Goal: Task Accomplishment & Management: Manage account settings

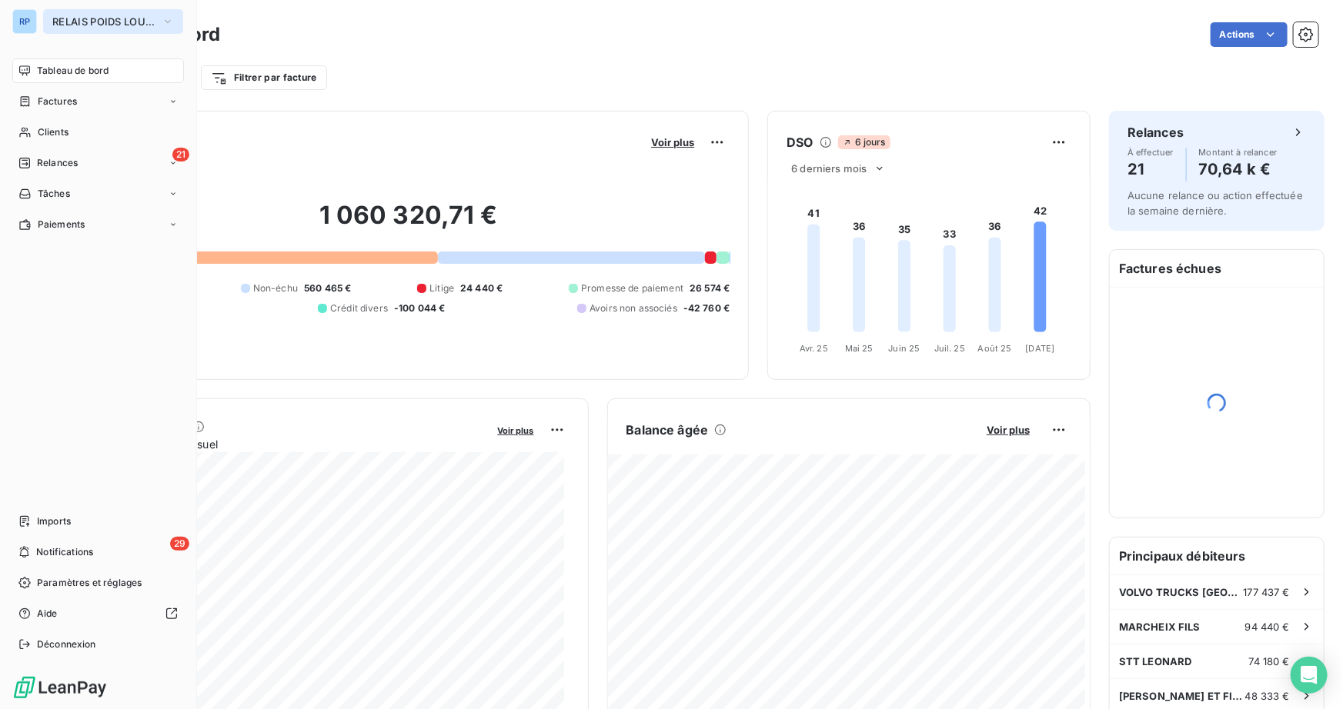
click at [88, 14] on button "RELAIS POIDS LOURDS AUVERGNE" at bounding box center [113, 21] width 140 height 25
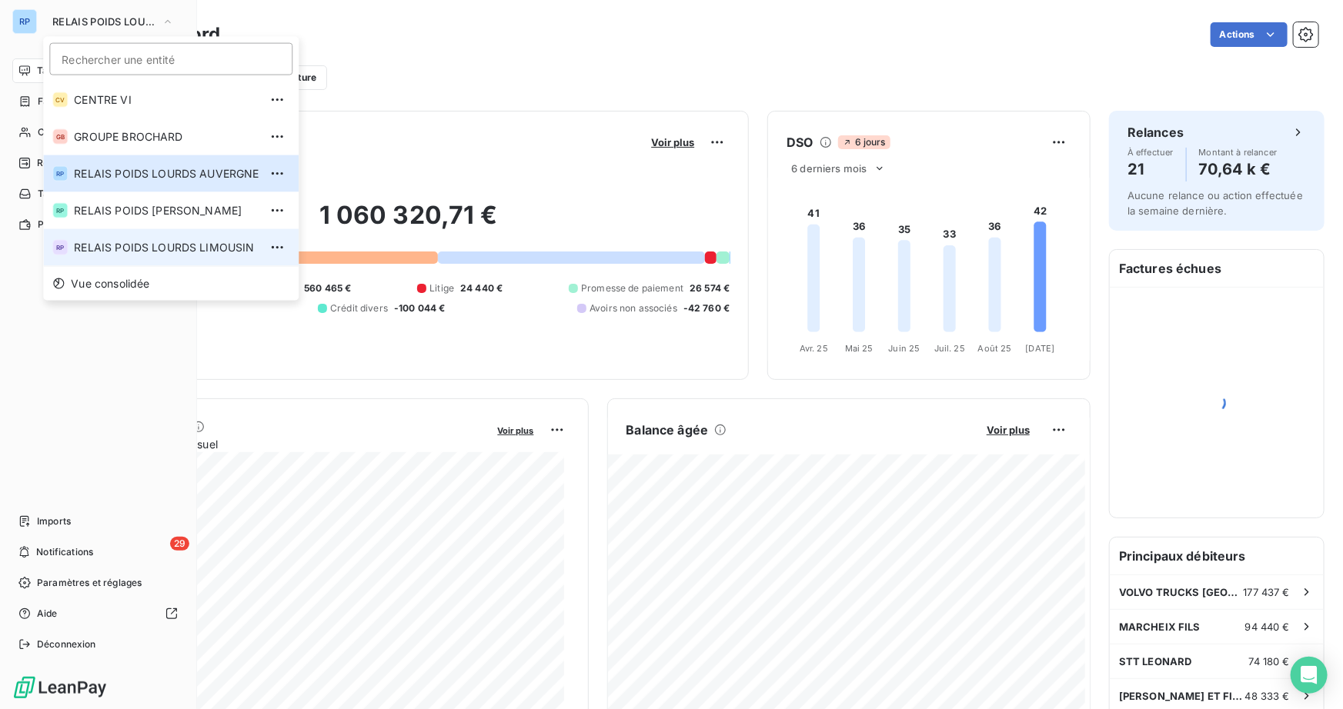
click at [155, 245] on span "RELAIS POIDS LOURDS LIMOUSIN" at bounding box center [166, 247] width 185 height 15
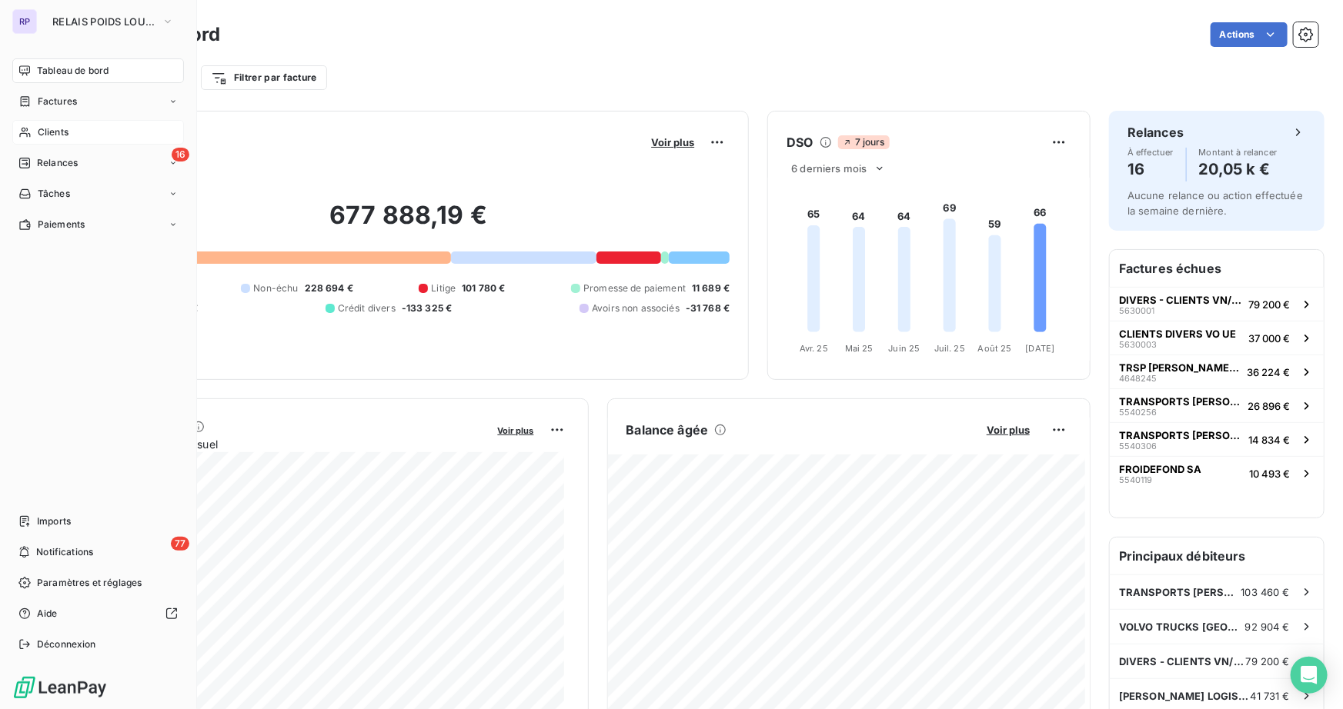
click at [64, 130] on span "Clients" at bounding box center [53, 132] width 31 height 14
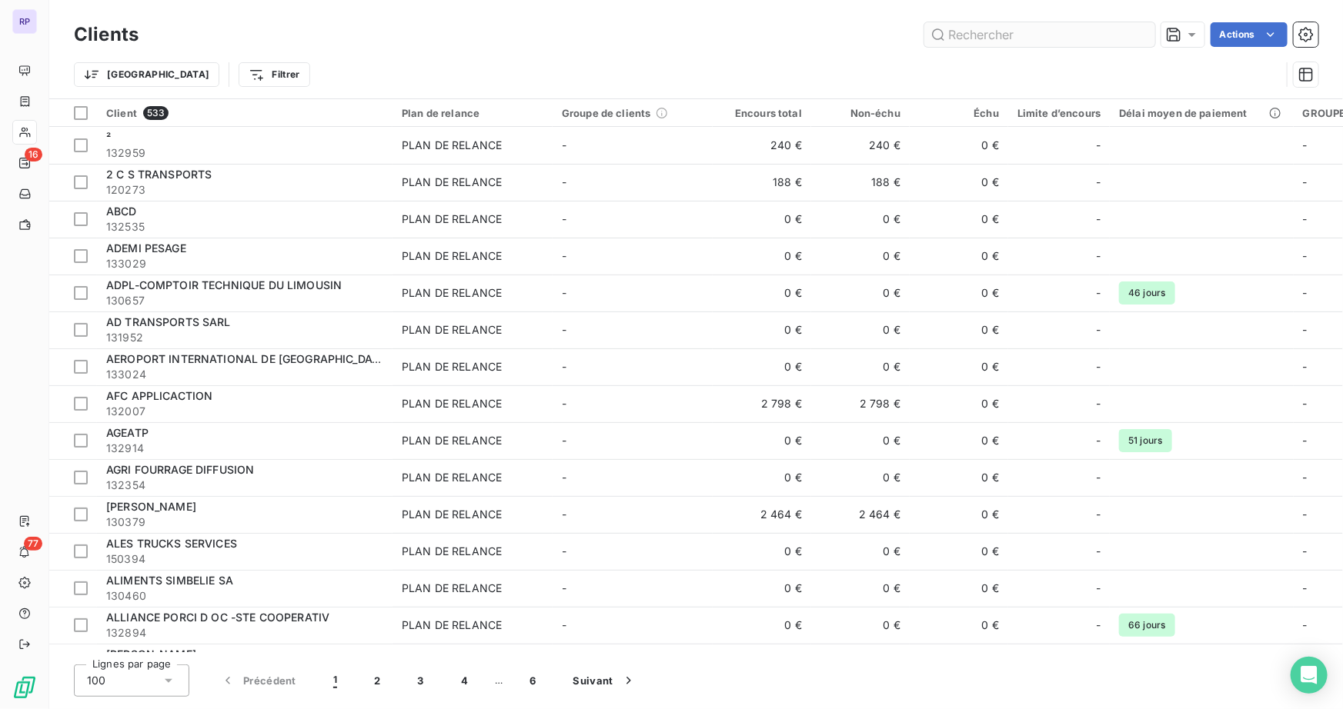
click at [973, 44] on input "text" at bounding box center [1039, 34] width 231 height 25
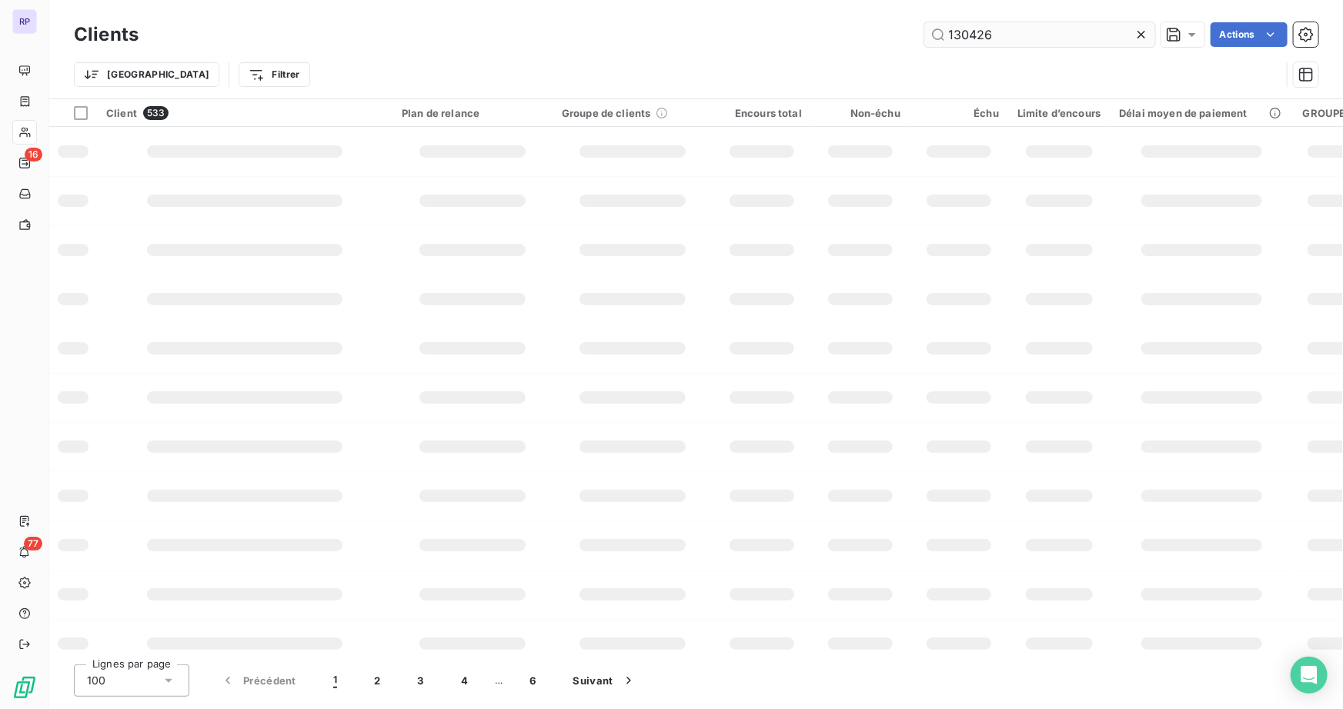
type input "130426"
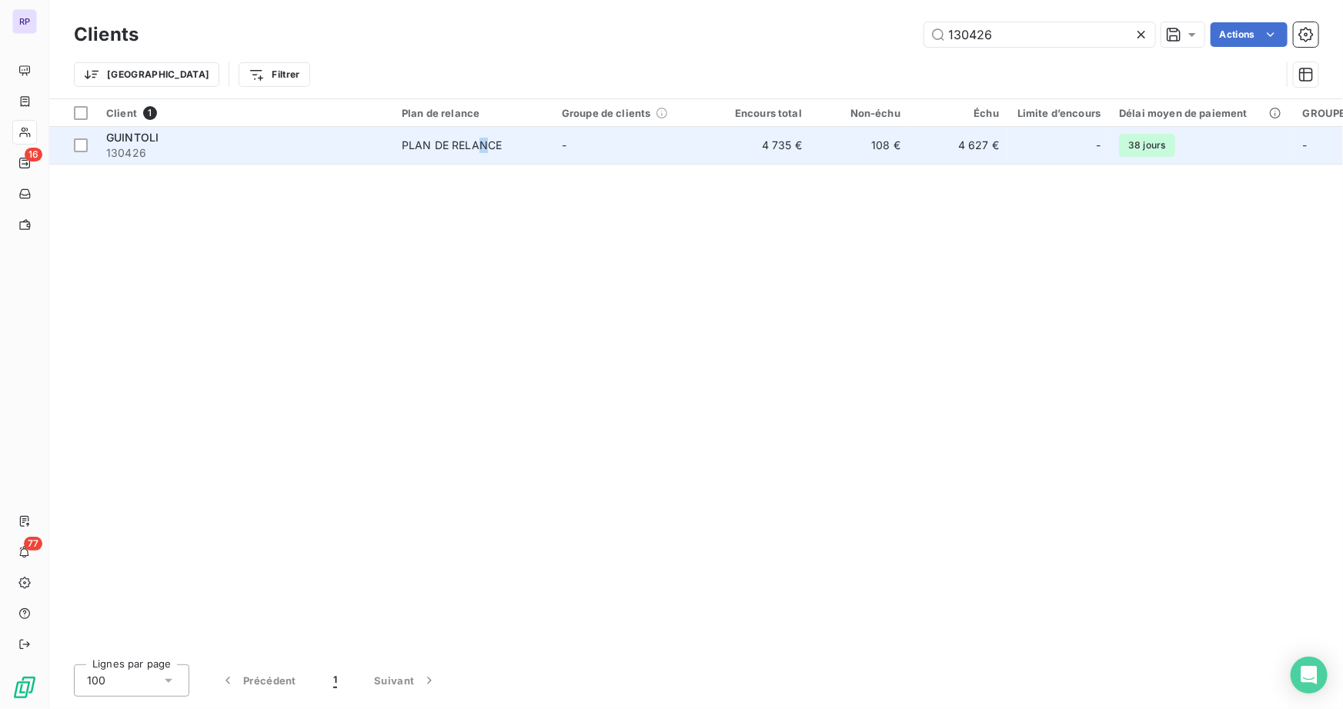
click at [484, 144] on div "PLAN DE RELANCE" at bounding box center [452, 145] width 100 height 15
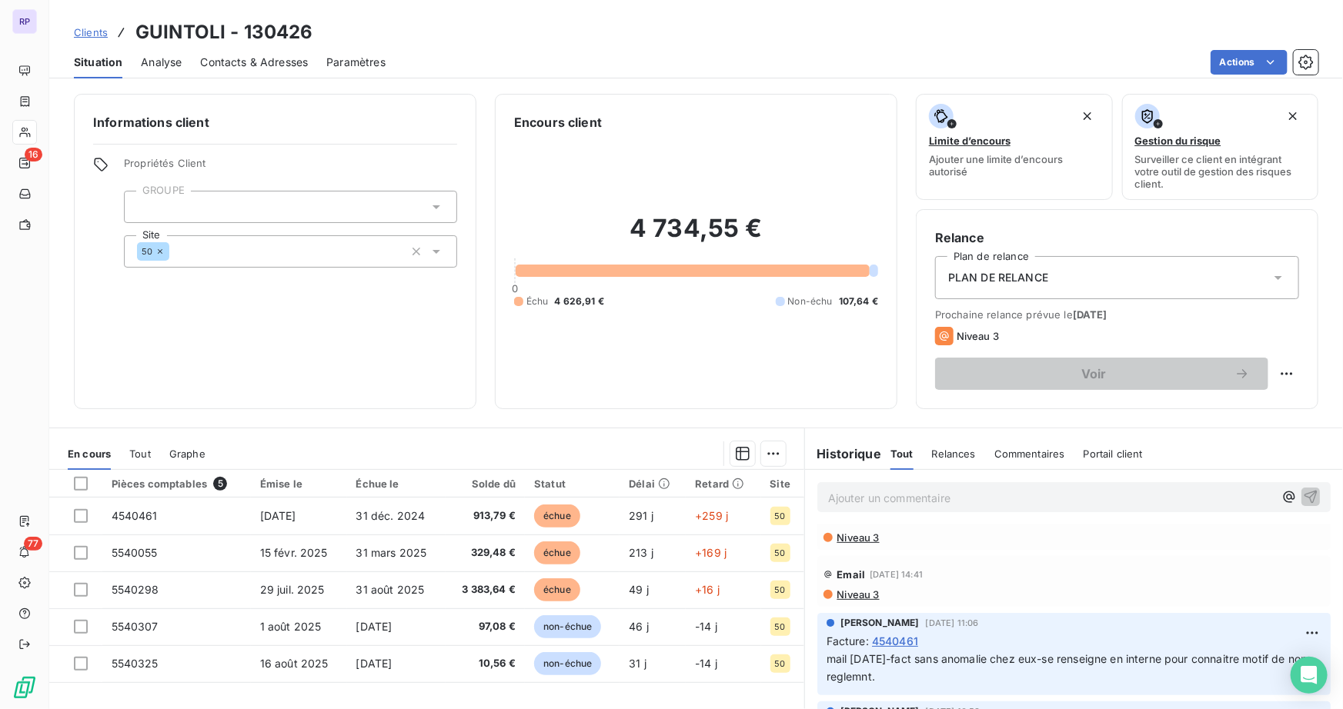
scroll to position [139, 0]
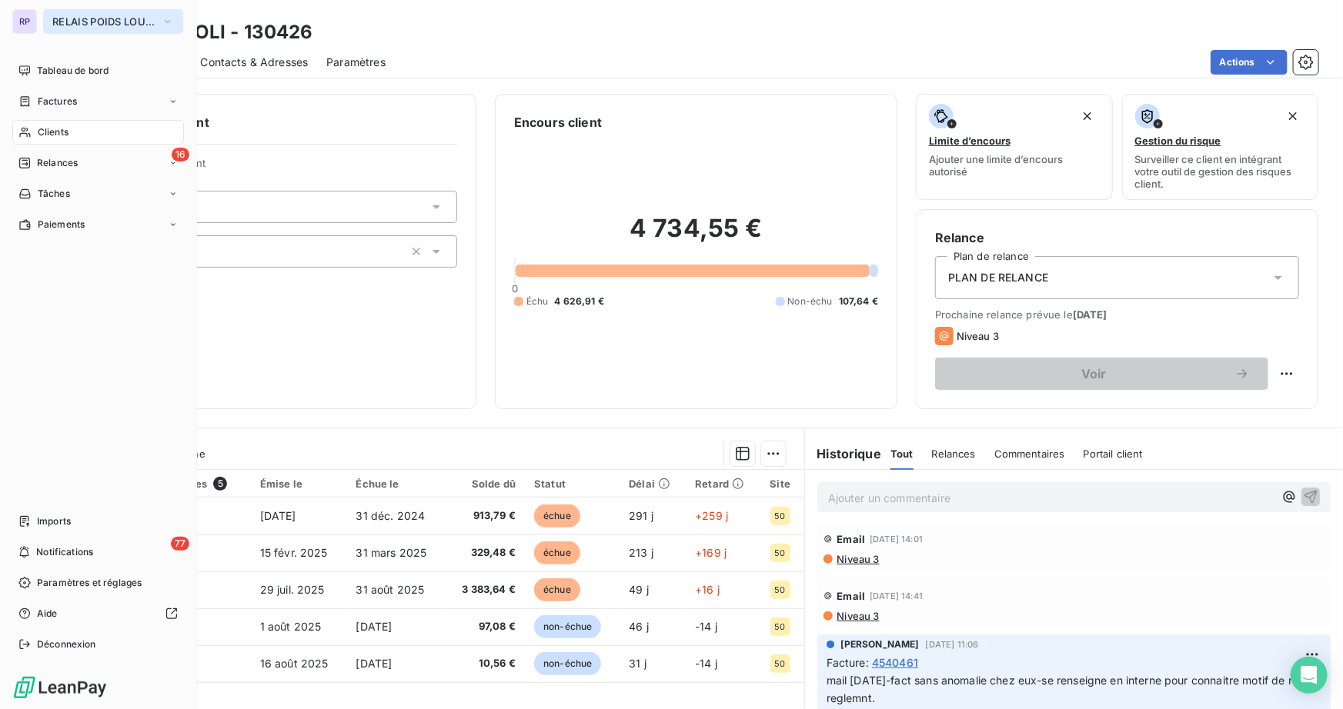
click at [85, 22] on span "RELAIS POIDS LOURDS LIMOUSIN" at bounding box center [103, 21] width 103 height 12
click at [73, 26] on span "RELAIS POIDS LOURDS LIMOUSIN" at bounding box center [103, 21] width 103 height 12
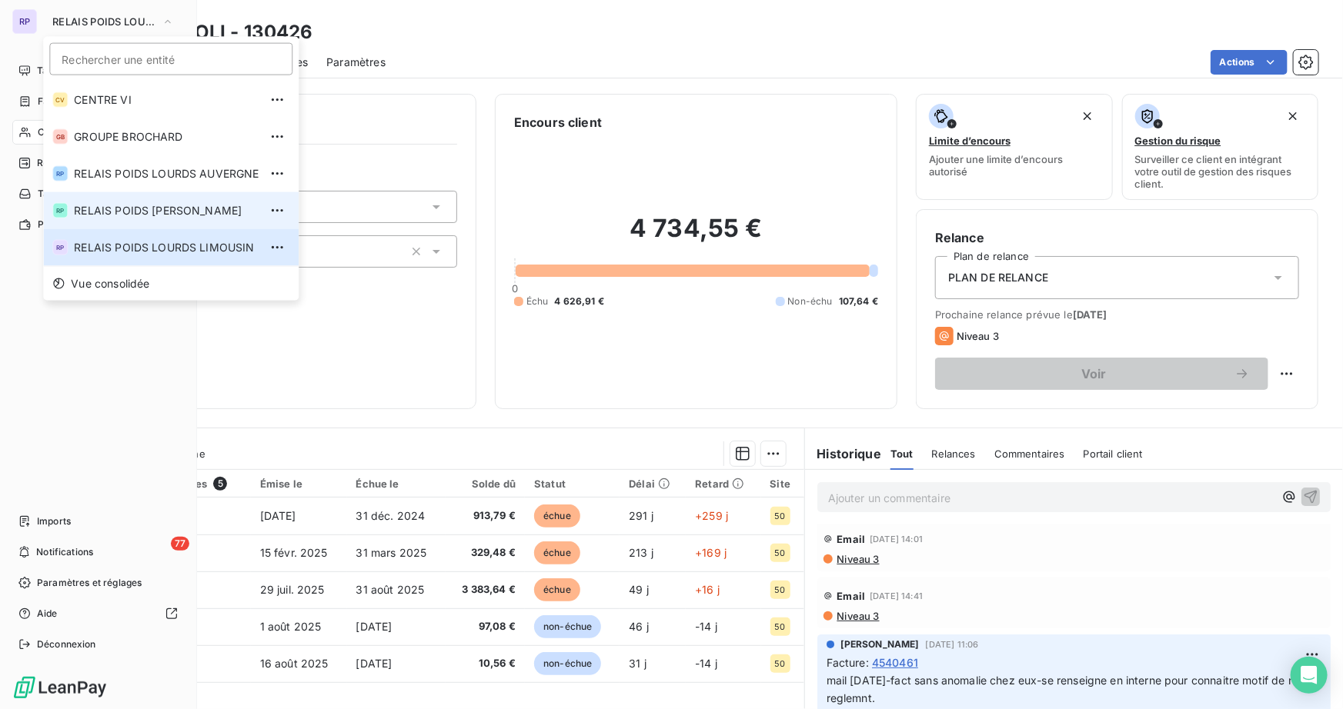
click at [208, 208] on span "RELAIS POIDS [PERSON_NAME]" at bounding box center [166, 210] width 185 height 15
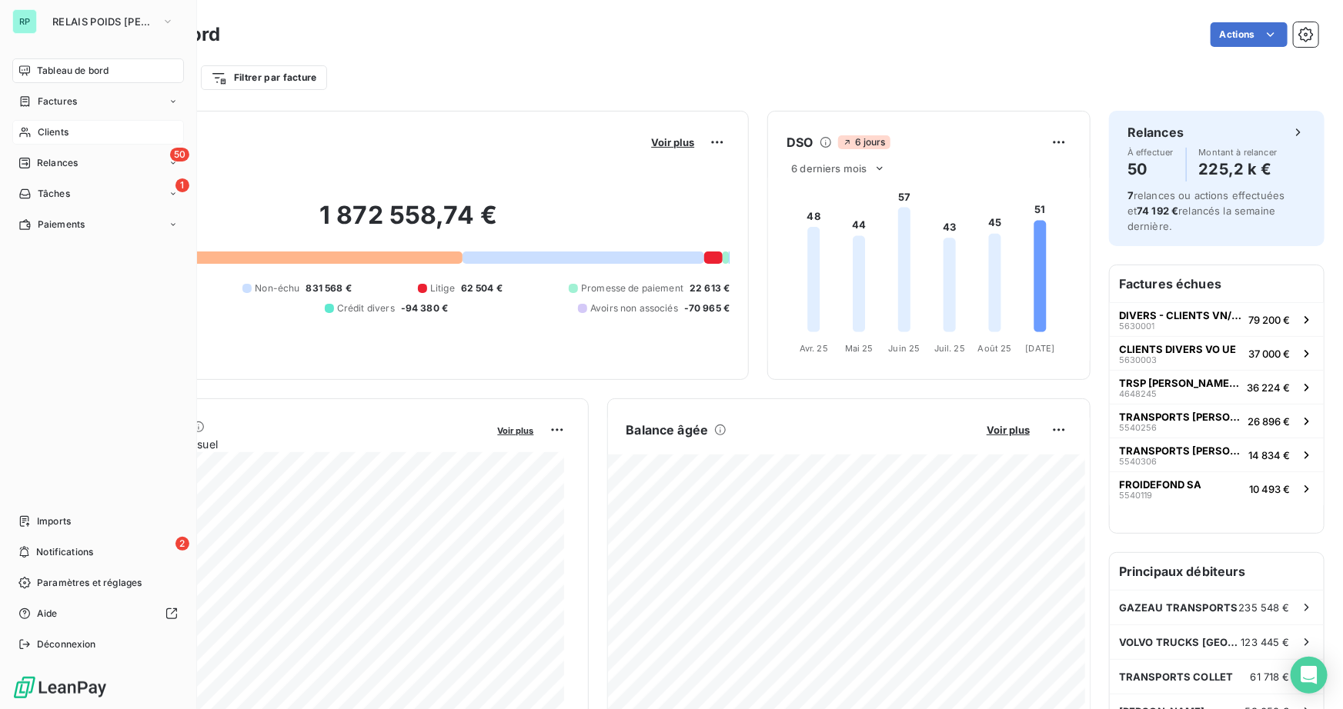
click at [55, 131] on span "Clients" at bounding box center [53, 132] width 31 height 14
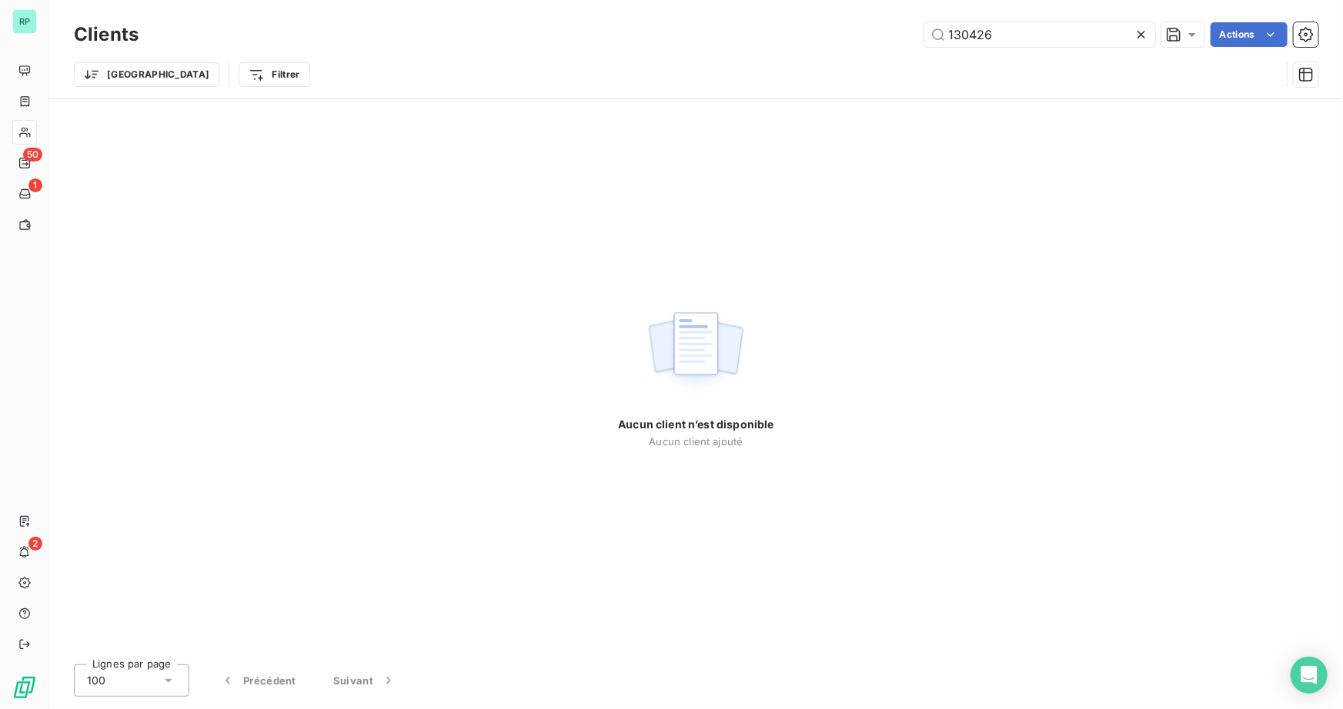
drag, startPoint x: 1031, startPoint y: 31, endPoint x: 913, endPoint y: 29, distance: 117.7
click at [913, 29] on div "130426 Actions" at bounding box center [737, 34] width 1161 height 25
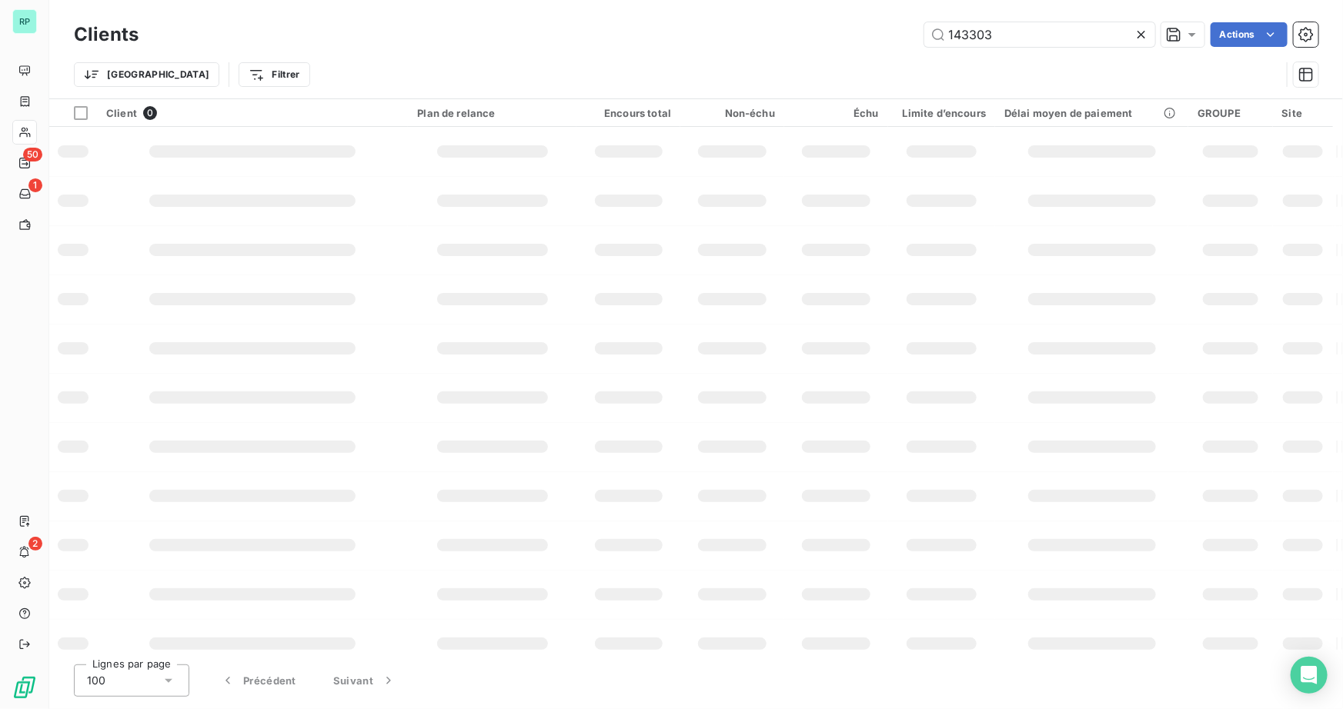
type input "143303"
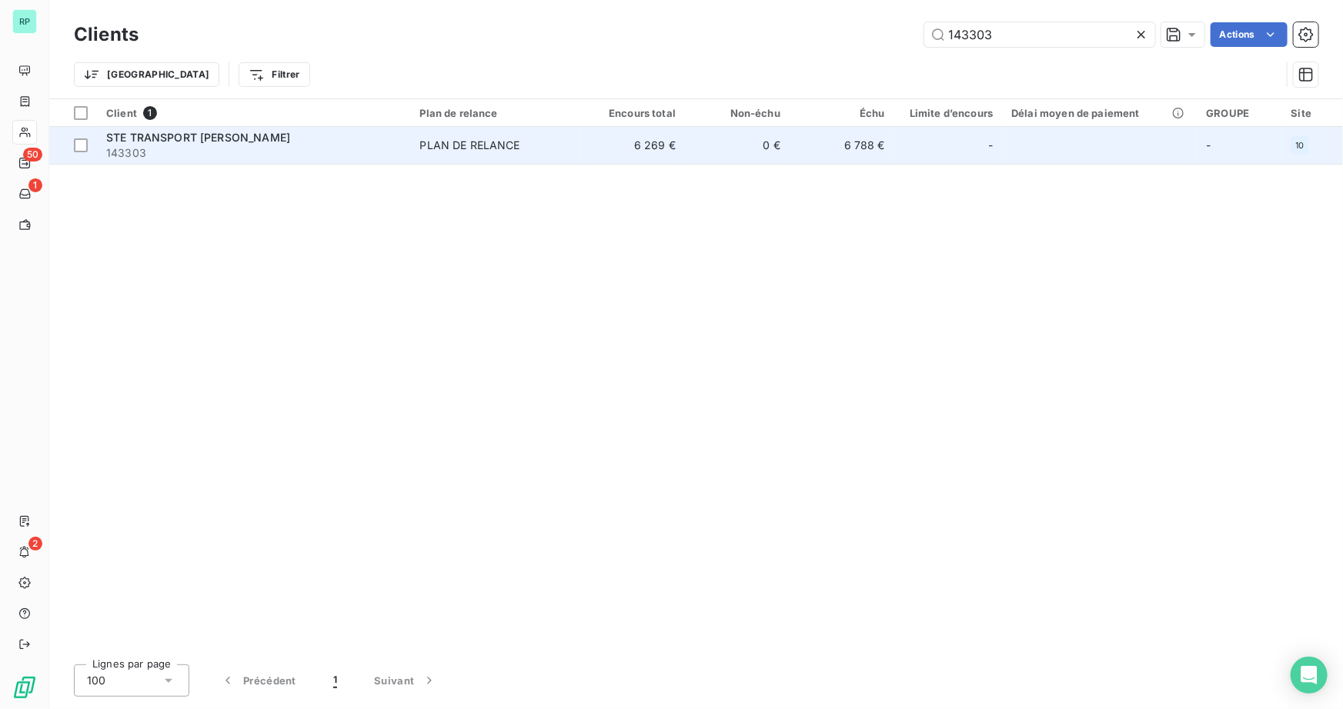
click at [118, 142] on span "STE TRANSPORT [PERSON_NAME]" at bounding box center [198, 137] width 184 height 13
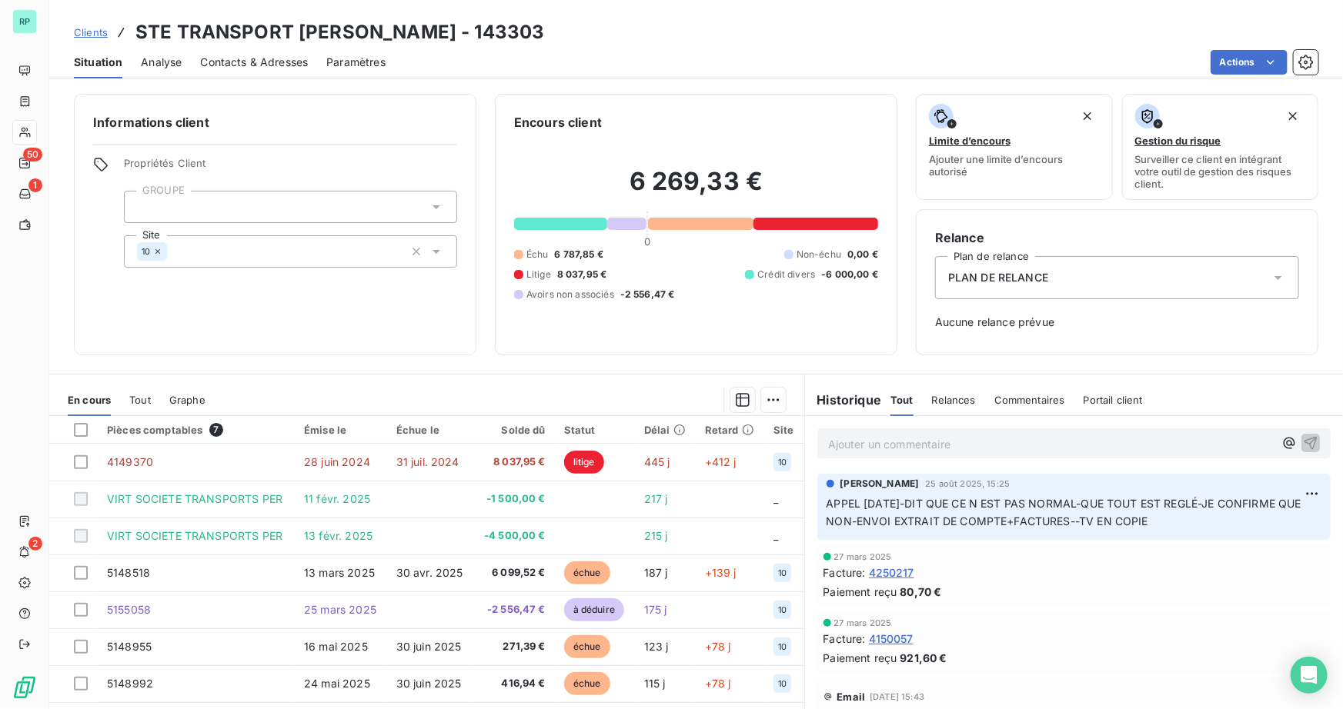
click at [1059, 446] on p "Ajouter un commentaire ﻿" at bounding box center [1051, 444] width 446 height 19
click at [233, 58] on span "Contacts & Adresses" at bounding box center [254, 62] width 108 height 15
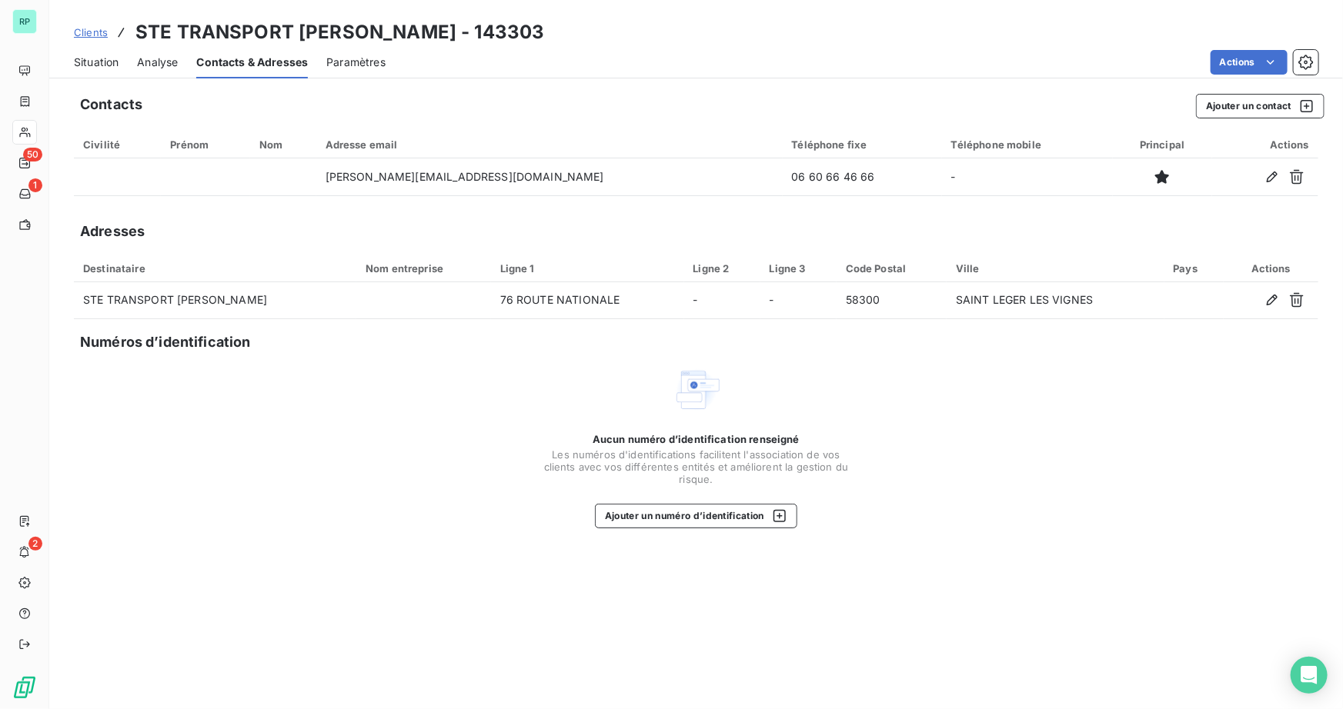
click at [106, 59] on span "Situation" at bounding box center [96, 62] width 45 height 15
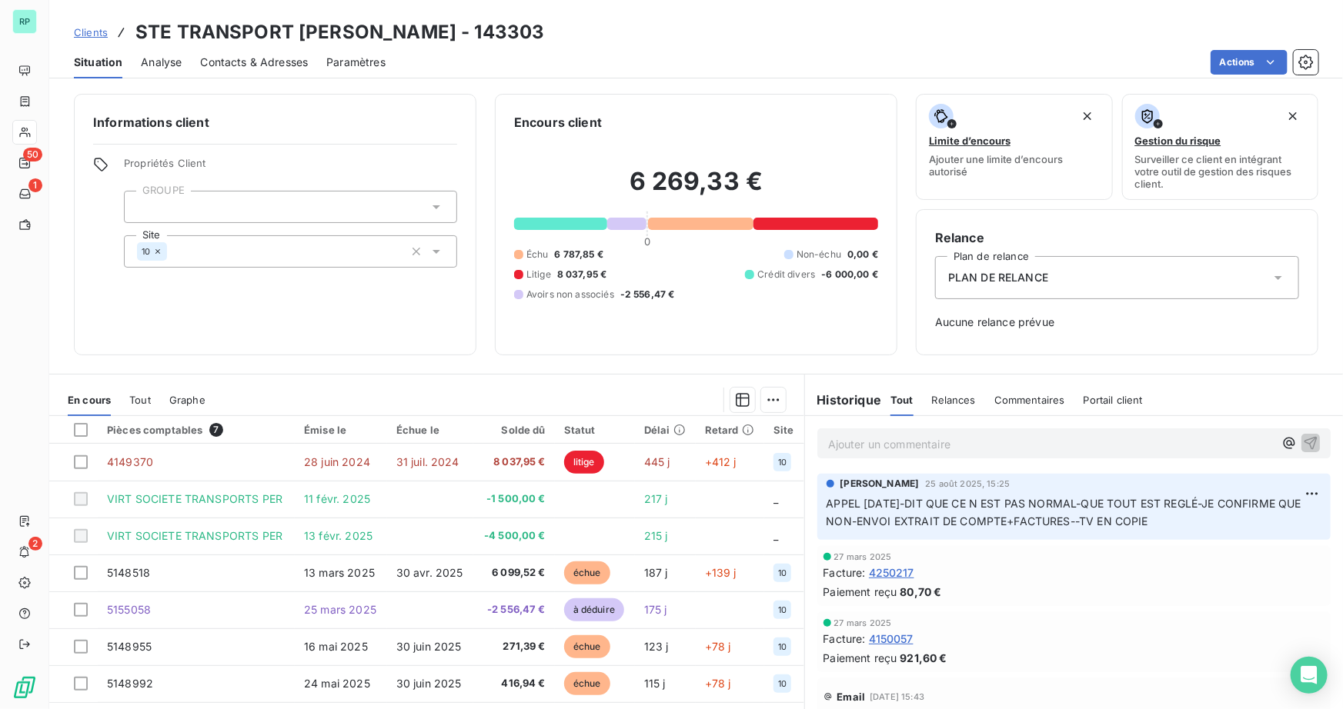
click at [884, 446] on p "Ajouter un commentaire ﻿" at bounding box center [1051, 444] width 446 height 19
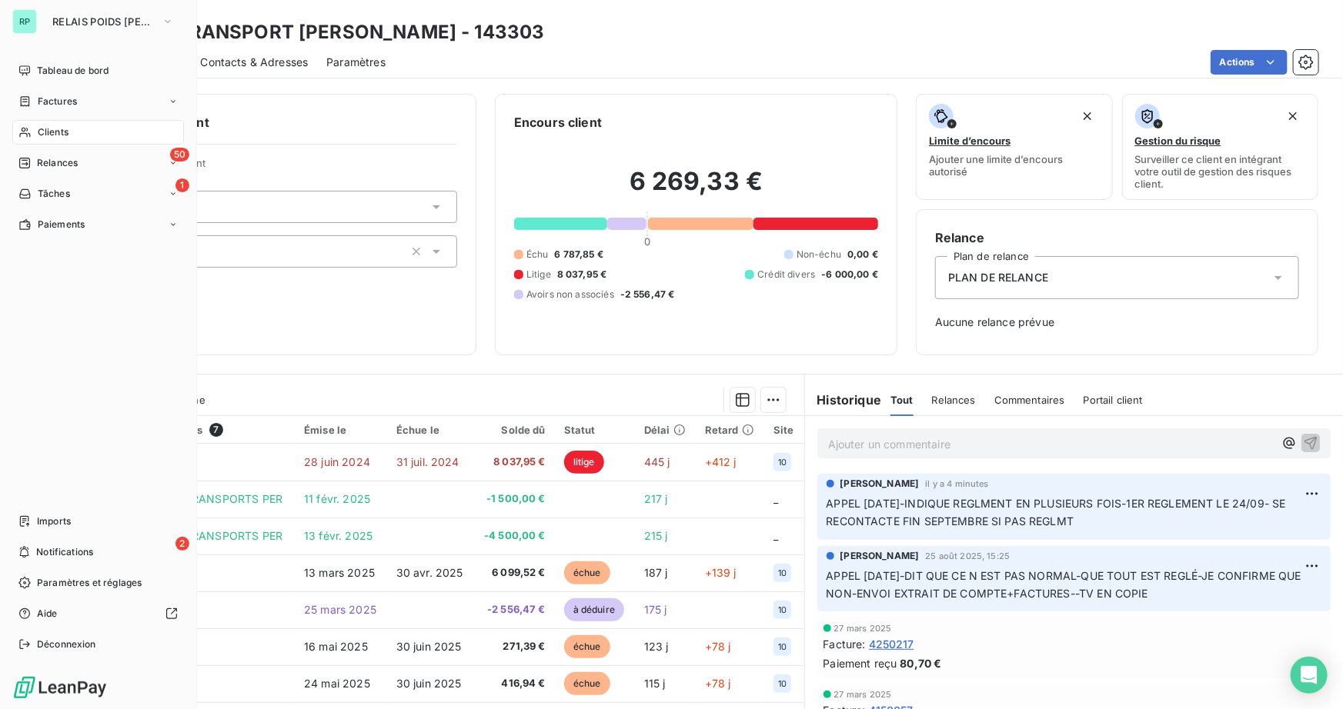
click at [38, 131] on span "Clients" at bounding box center [53, 132] width 31 height 14
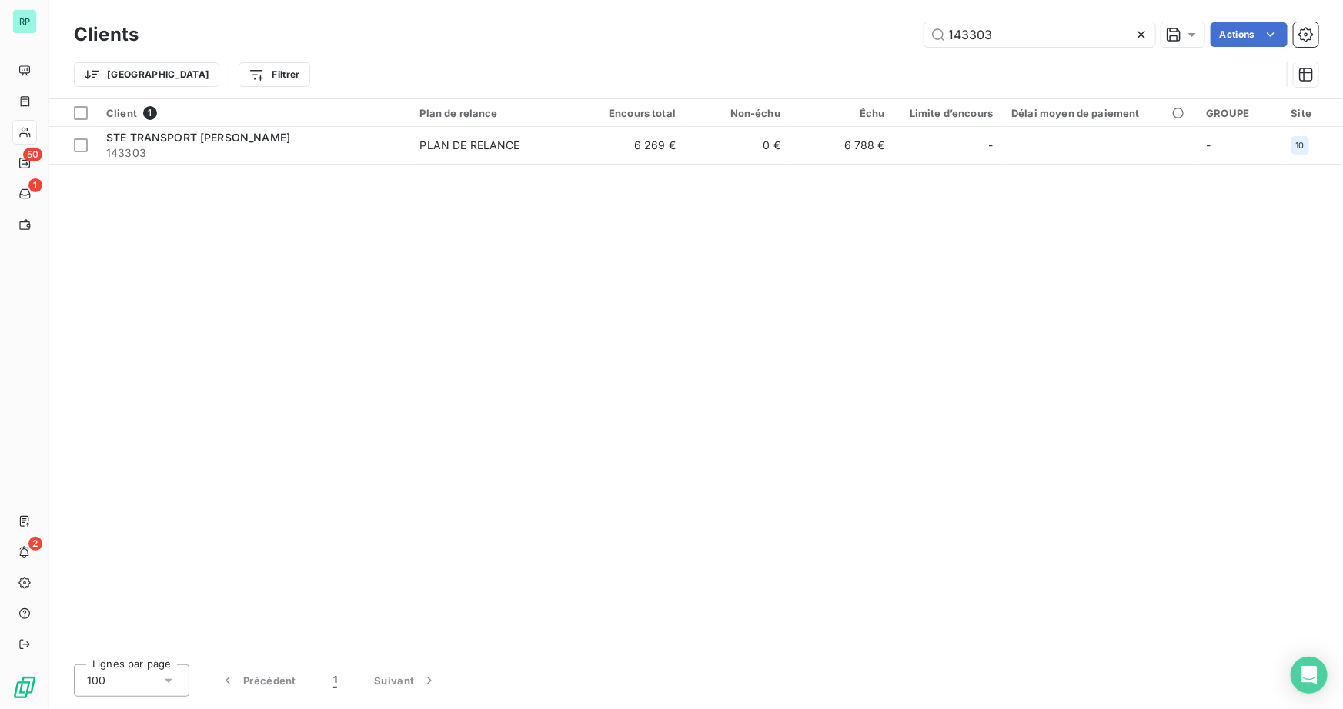
drag, startPoint x: 1024, startPoint y: 35, endPoint x: 773, endPoint y: 36, distance: 250.8
click at [773, 36] on div "143303 Actions" at bounding box center [737, 34] width 1161 height 25
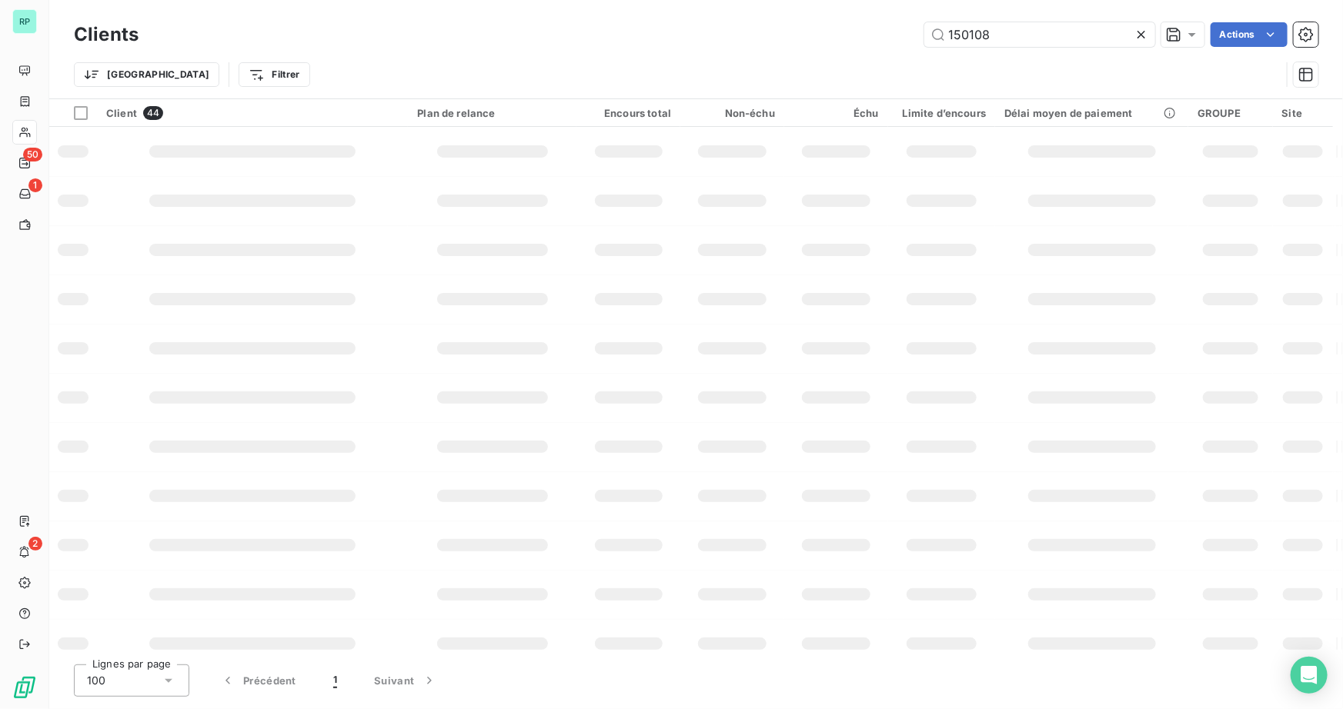
type input "150108"
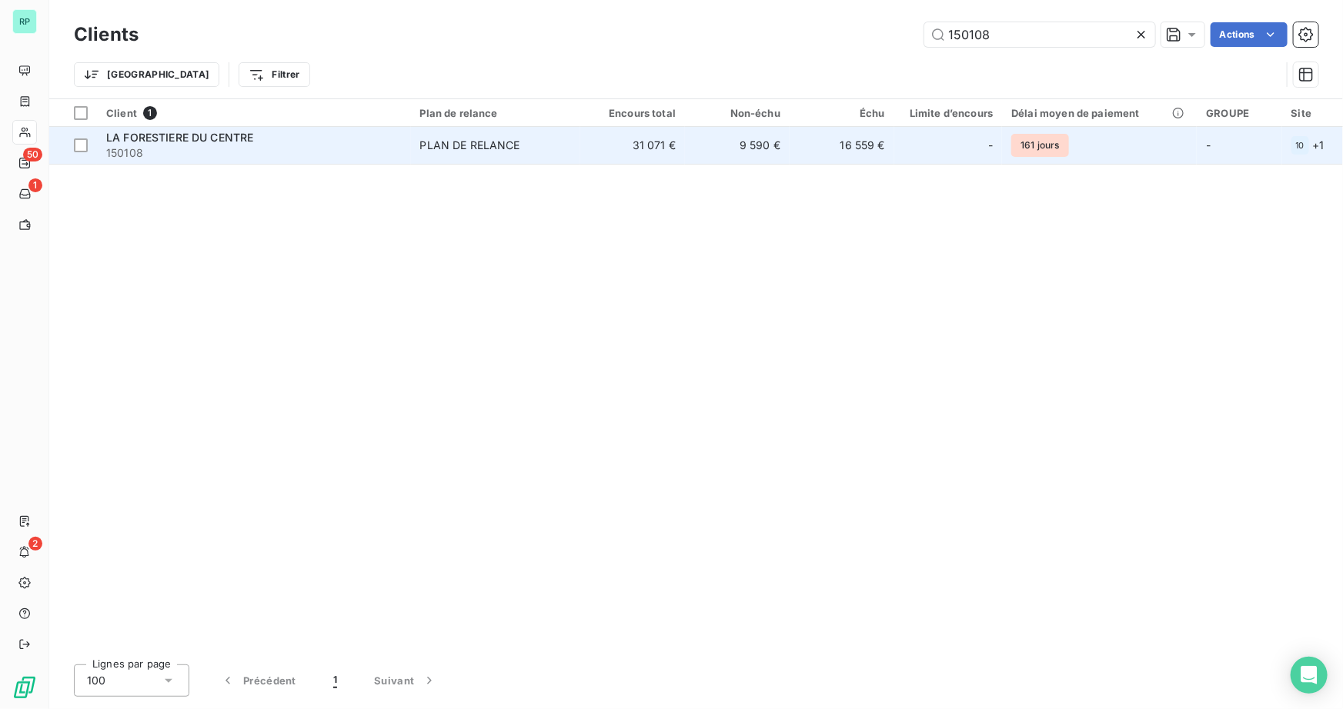
click at [148, 145] on span "150108" at bounding box center [253, 152] width 295 height 15
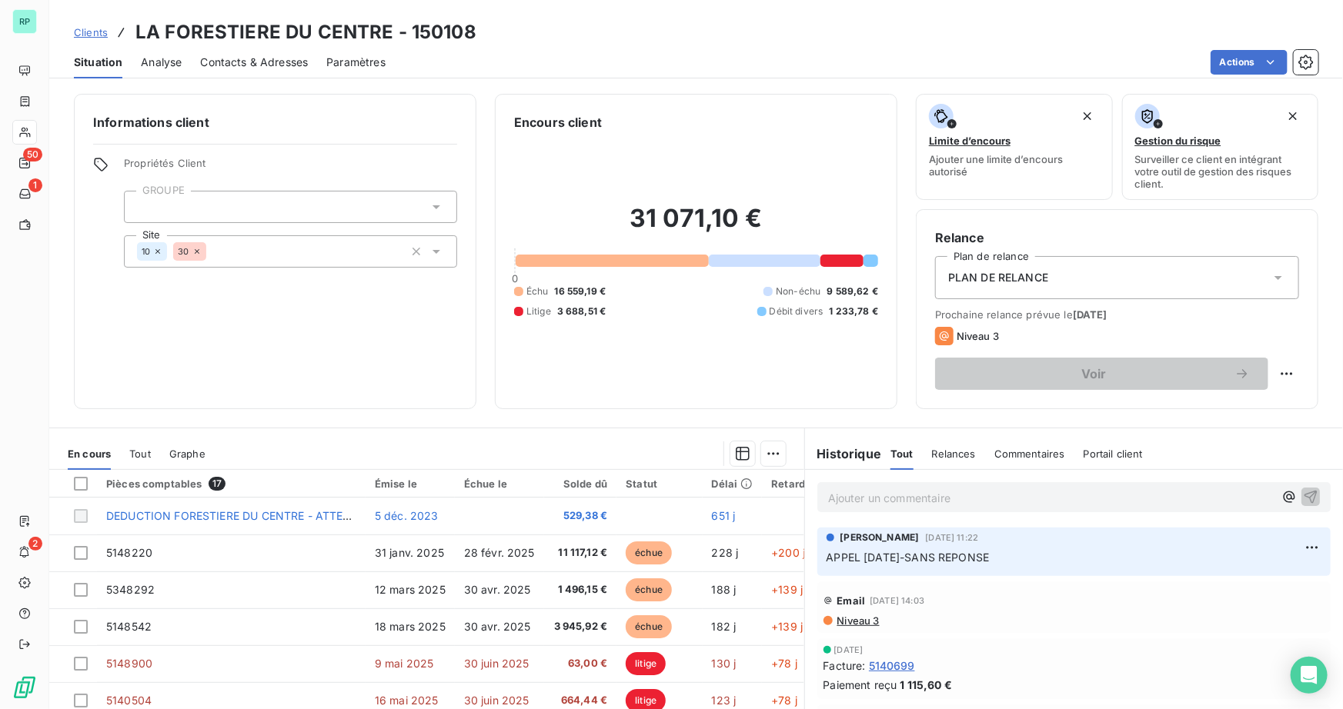
click at [985, 490] on p "Ajouter un commentaire ﻿" at bounding box center [1051, 498] width 446 height 19
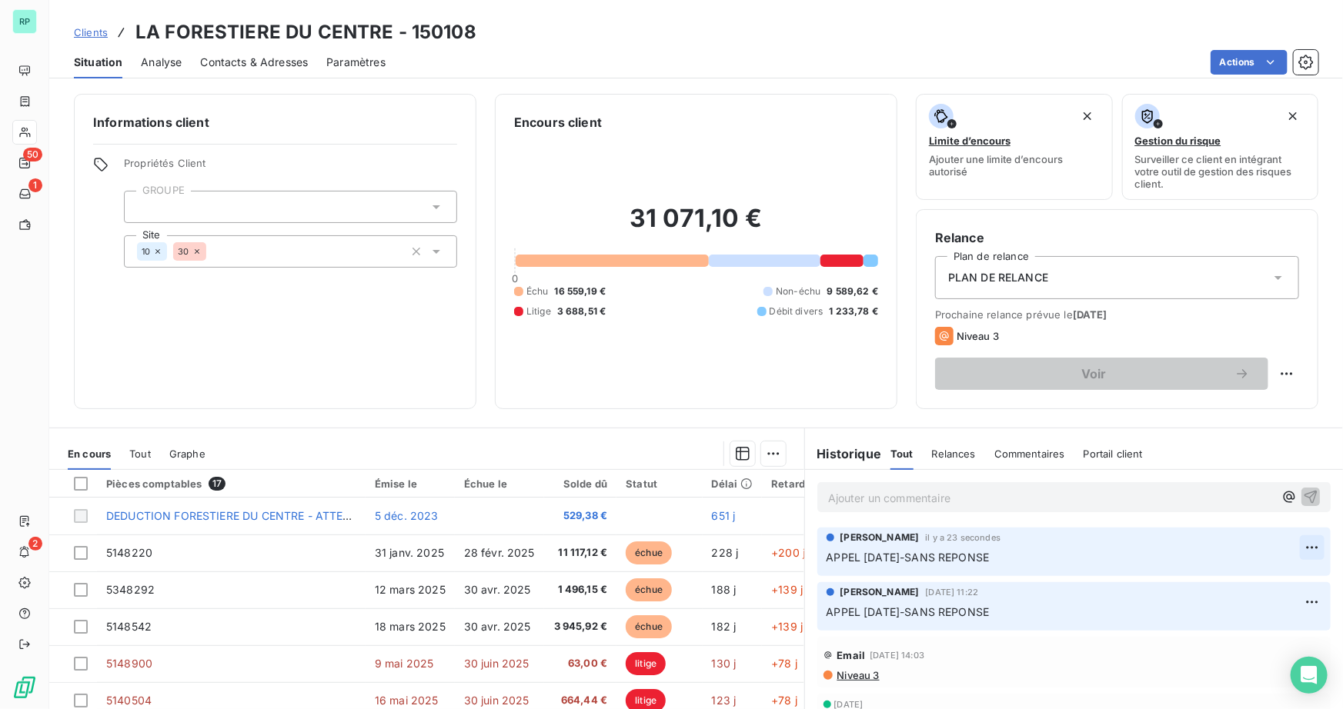
click at [1285, 546] on html "RP 50 1 2 Clients LA FORESTIERE DU CENTRE - 150108 Situation Analyse Contacts &…" at bounding box center [671, 354] width 1343 height 709
click at [1229, 579] on div "Editer" at bounding box center [1254, 581] width 86 height 25
click at [911, 557] on span "APPEL [DATE]-SANS REPONSE" at bounding box center [907, 557] width 163 height 13
click at [250, 65] on span "Contacts & Adresses" at bounding box center [254, 62] width 108 height 15
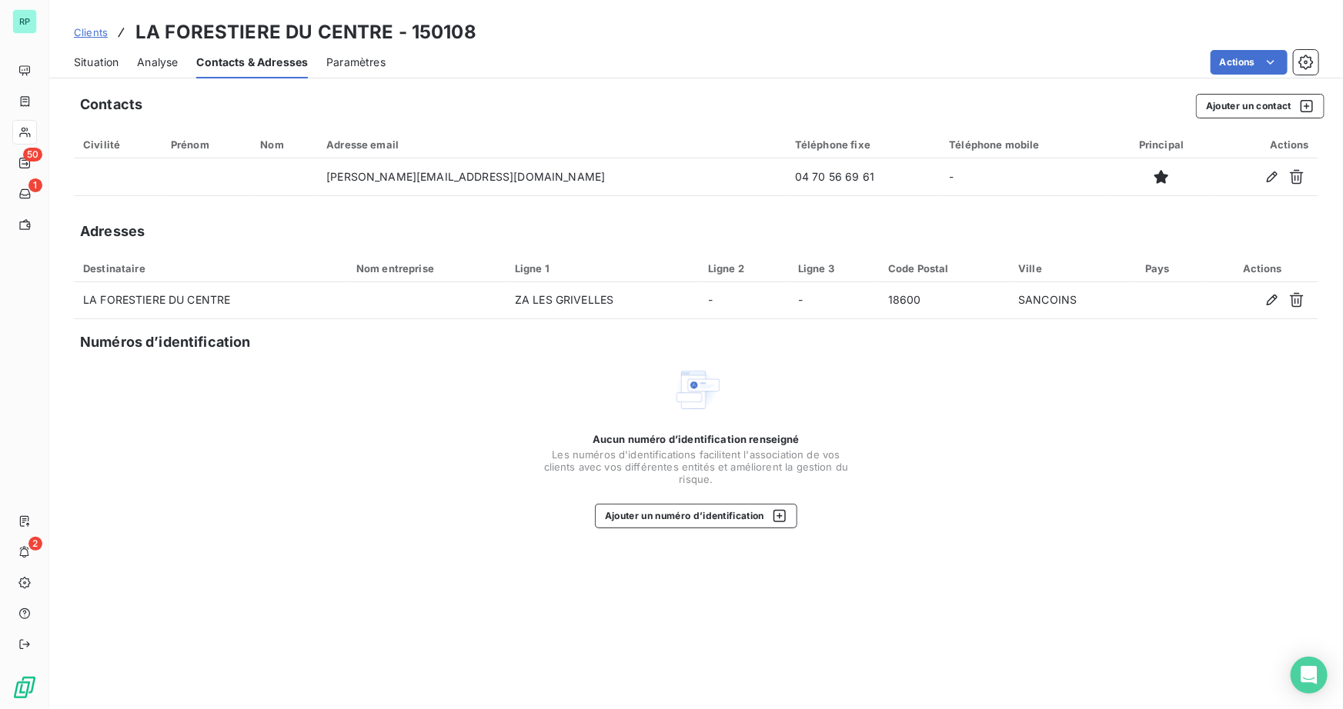
click at [89, 62] on span "Situation" at bounding box center [96, 62] width 45 height 15
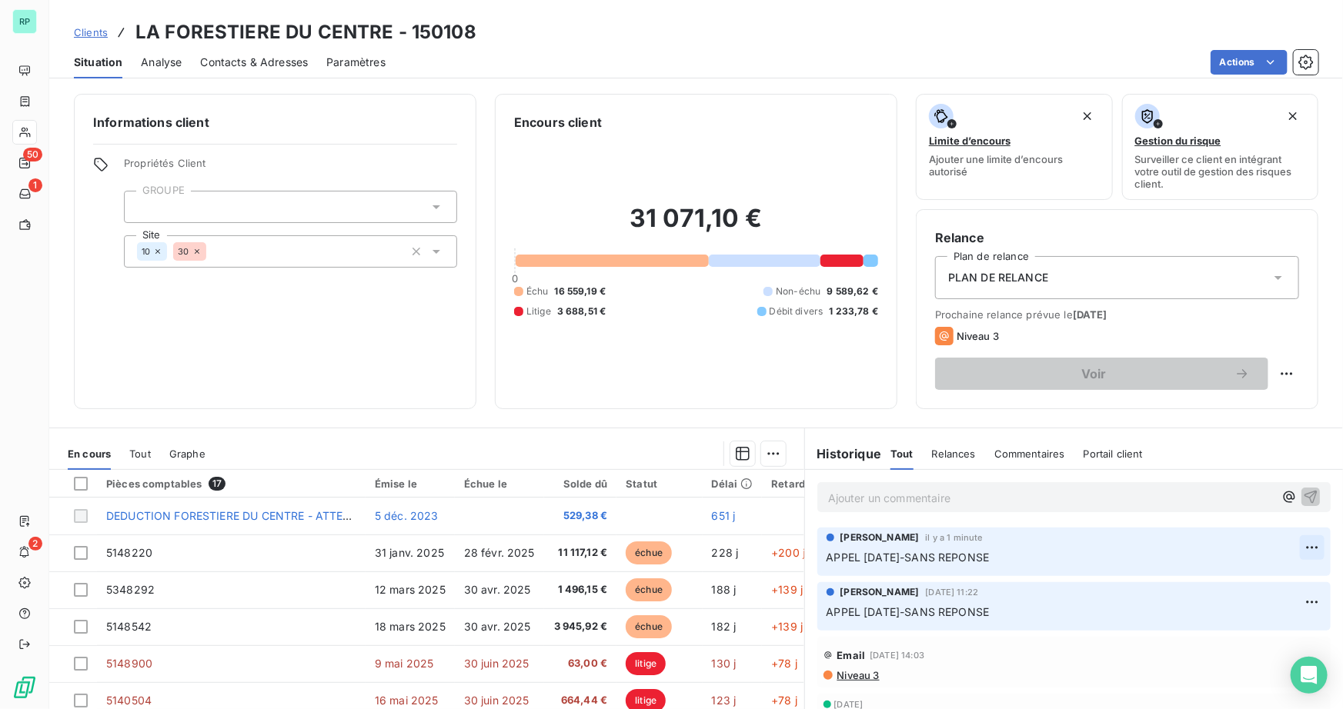
click at [1290, 549] on html "RP 50 1 2 Clients LA FORESTIERE DU CENTRE - 150108 Situation Analyse Contacts &…" at bounding box center [671, 354] width 1343 height 709
click at [1230, 577] on div "Editer" at bounding box center [1254, 581] width 86 height 25
click at [939, 508] on div "Ajouter un commentaire ﻿" at bounding box center [1073, 497] width 513 height 30
click at [921, 500] on p "Ajouter un commentaire ﻿" at bounding box center [1051, 498] width 446 height 19
drag, startPoint x: 839, startPoint y: 498, endPoint x: 692, endPoint y: 487, distance: 147.4
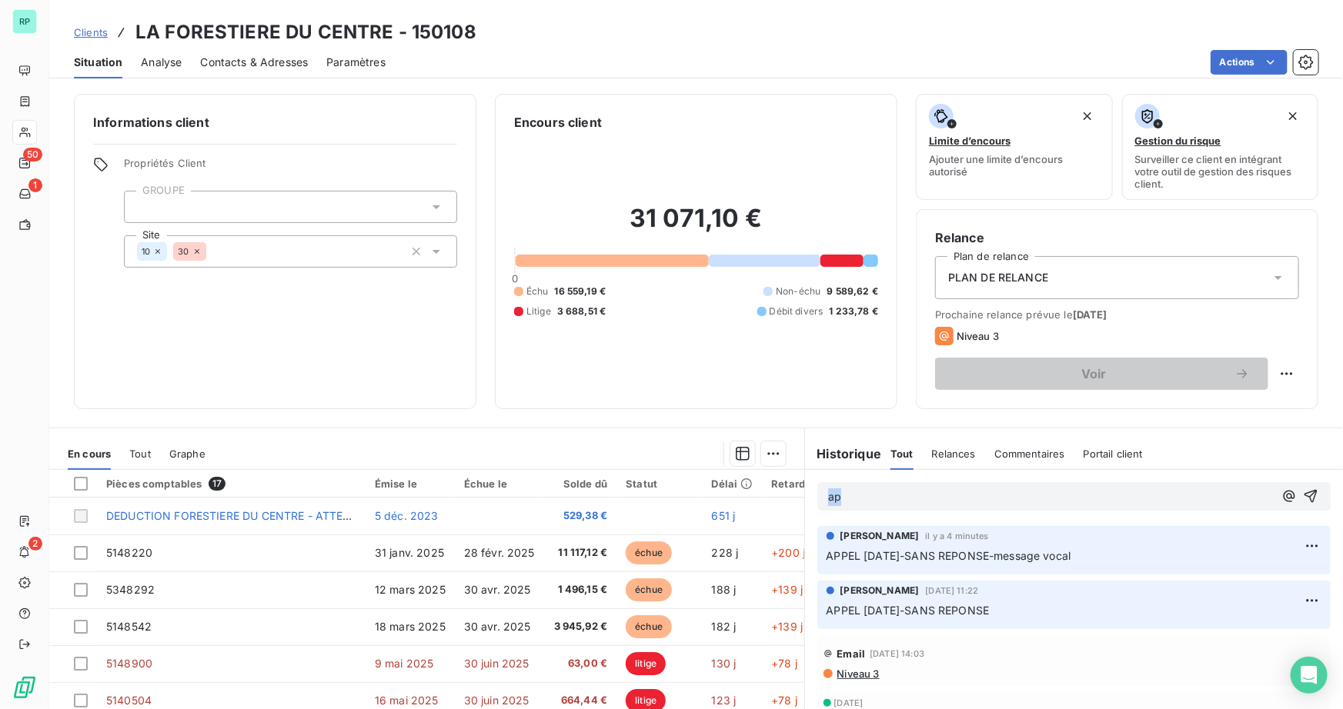
click at [692, 487] on div "En cours Tout Graphe Pièces comptables 17 Émise le Échue le Solde dû Statut Dél…" at bounding box center [695, 620] width 1293 height 385
